Goal: Check status: Check status

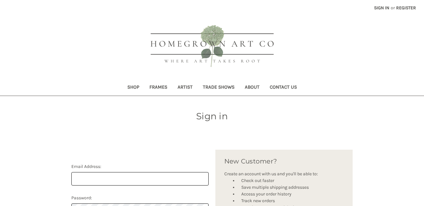
type input "[PERSON_NAME][EMAIL_ADDRESS][DOMAIN_NAME]"
click at [382, 9] on link "Sign in" at bounding box center [381, 8] width 22 height 16
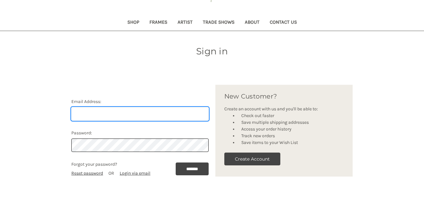
scroll to position [73, 0]
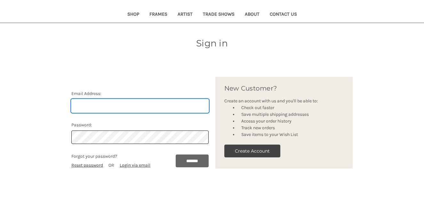
type input "[PERSON_NAME][EMAIL_ADDRESS][DOMAIN_NAME]"
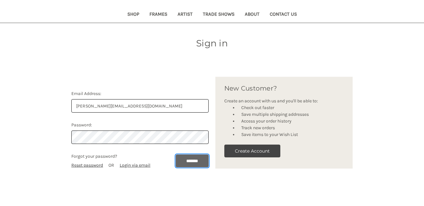
click at [179, 164] on input "*******" at bounding box center [192, 160] width 33 height 13
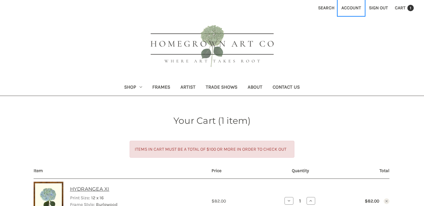
click at [344, 7] on link "Account" at bounding box center [351, 8] width 27 height 16
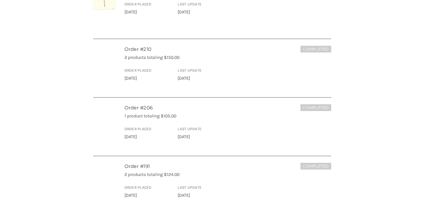
scroll to position [206, 0]
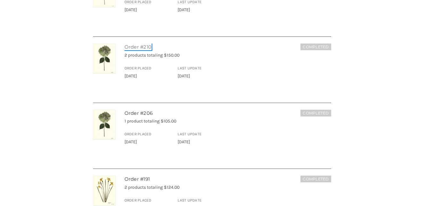
click at [141, 46] on link "Order #210" at bounding box center [137, 47] width 27 height 6
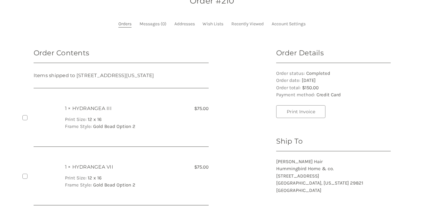
scroll to position [112, 0]
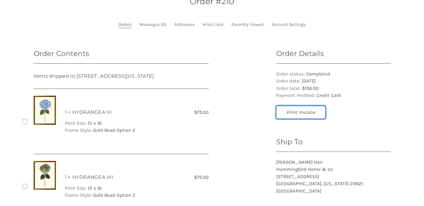
click at [308, 108] on button "Print Invoice" at bounding box center [301, 112] width 50 height 13
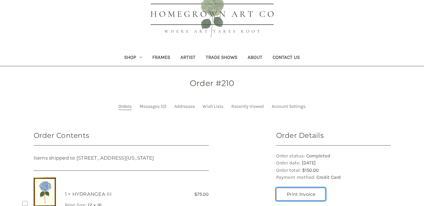
scroll to position [0, 0]
